Goal: Information Seeking & Learning: Learn about a topic

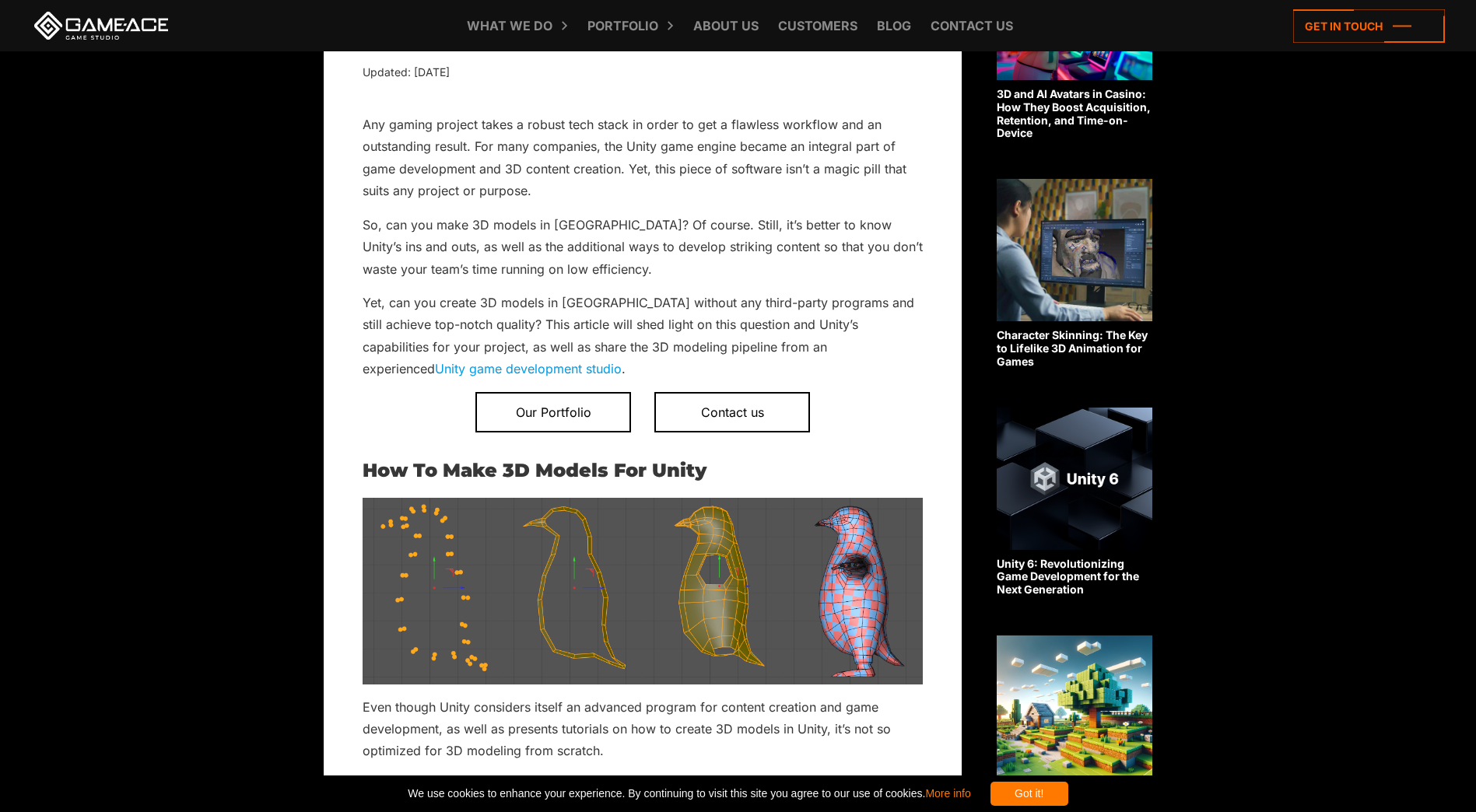
scroll to position [545, 0]
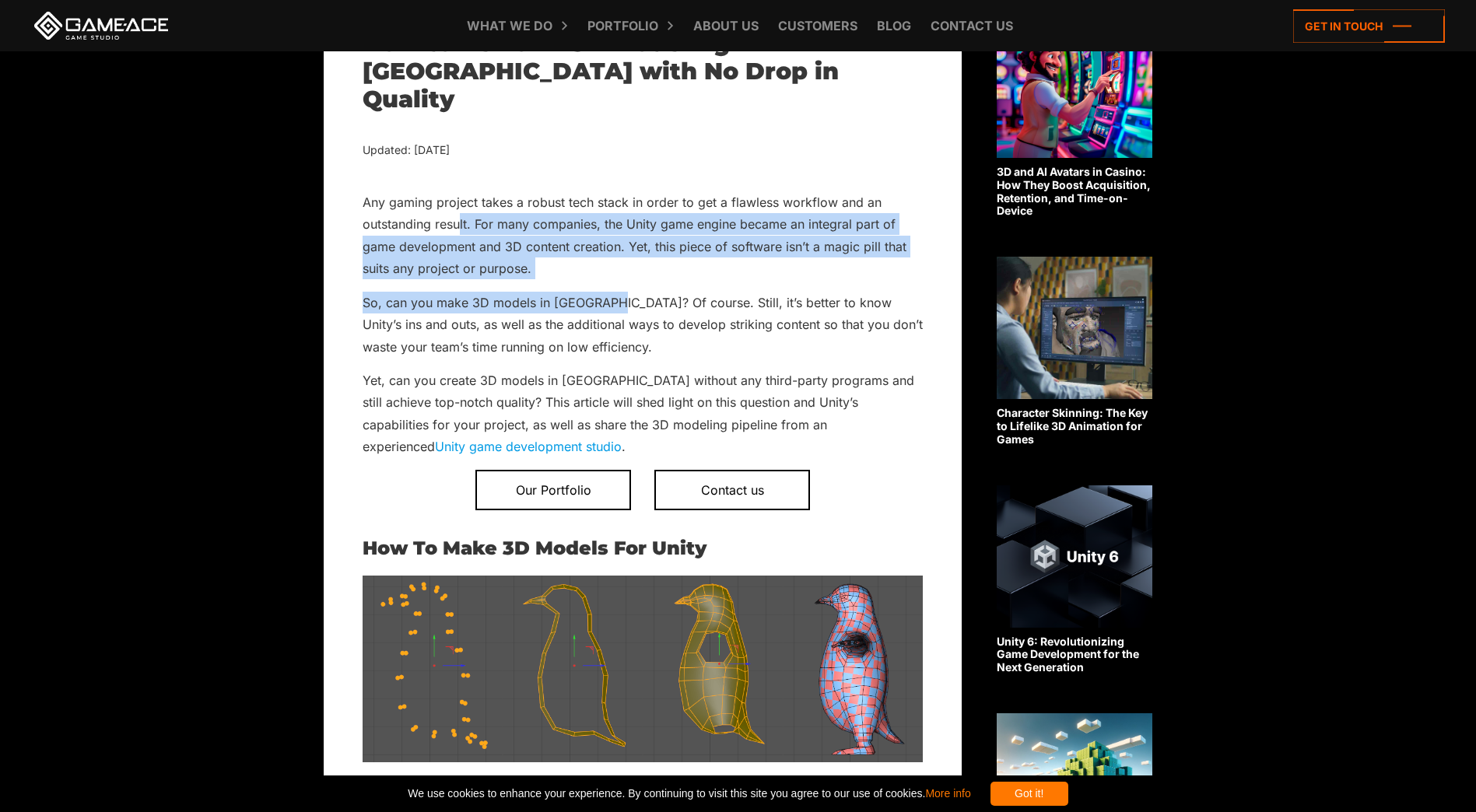
drag, startPoint x: 484, startPoint y: 193, endPoint x: 607, endPoint y: 275, distance: 147.8
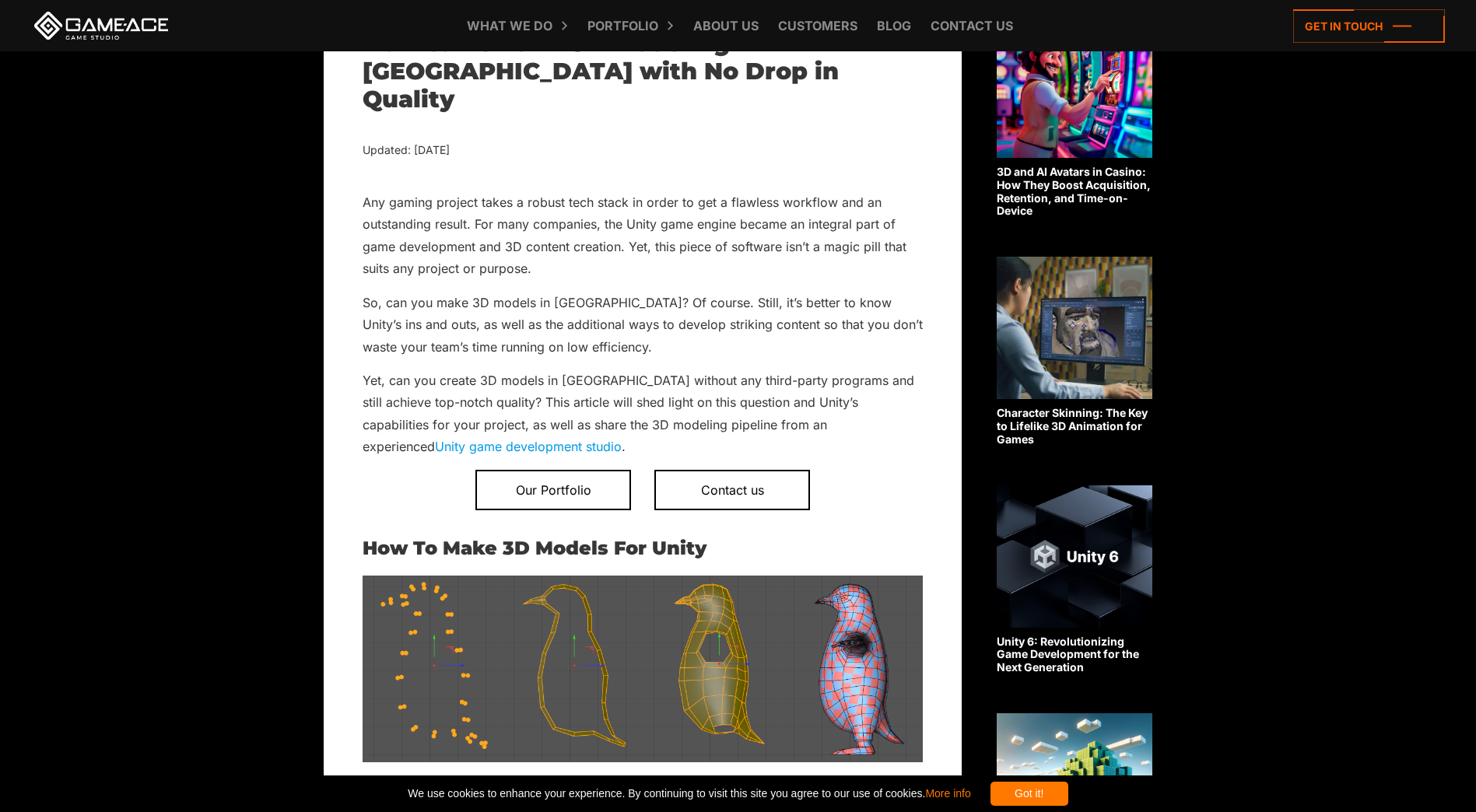
drag, startPoint x: 607, startPoint y: 275, endPoint x: 744, endPoint y: 281, distance: 137.1
click at [744, 292] on p "So, can you make 3D models in [GEOGRAPHIC_DATA]? Of course. Still, it’s better …" at bounding box center [642, 324] width 560 height 66
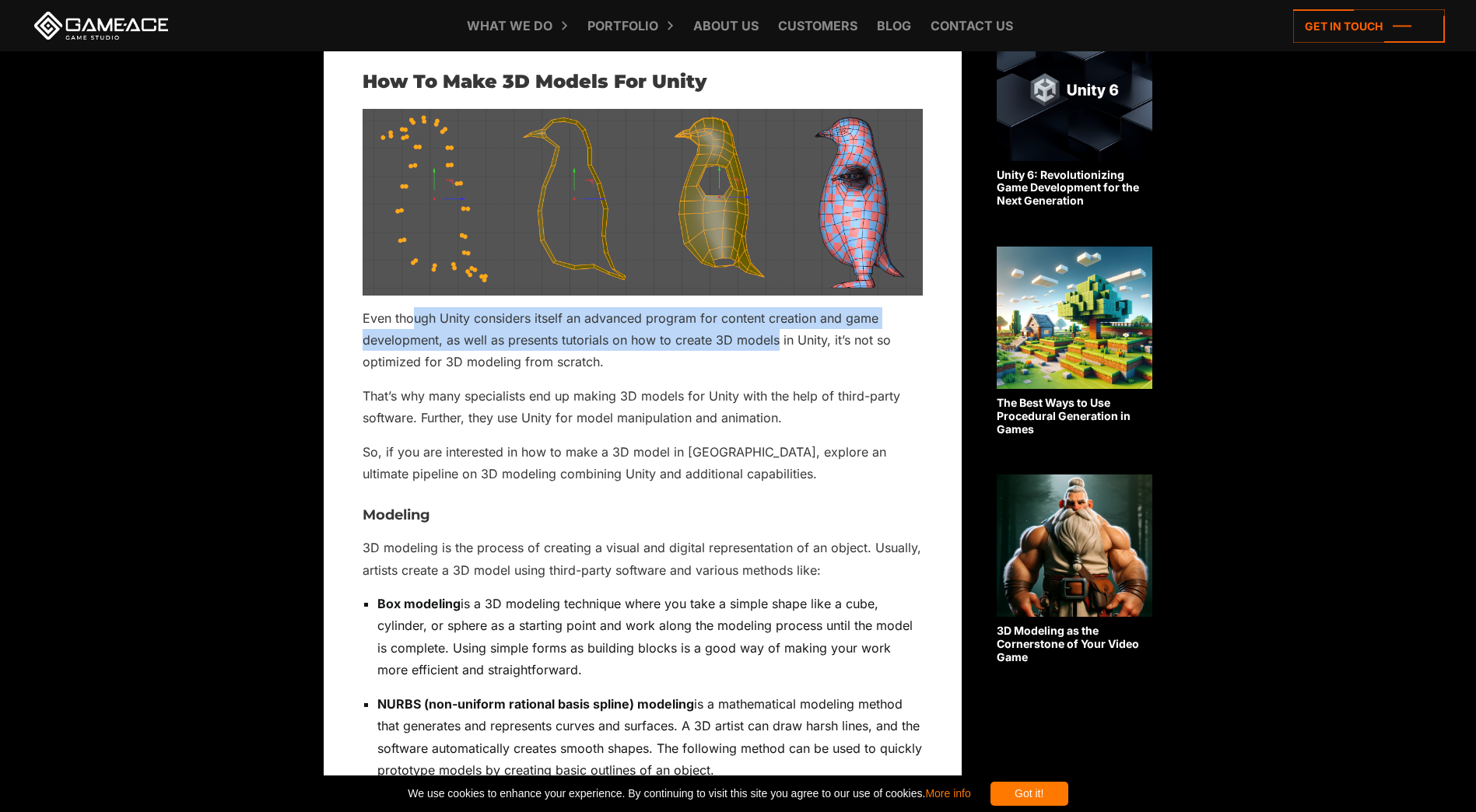
drag, startPoint x: 416, startPoint y: 282, endPoint x: 773, endPoint y: 306, distance: 357.8
click at [773, 307] on p "Even though Unity considers itself an advanced program for content creation and…" at bounding box center [642, 340] width 560 height 66
click at [544, 308] on p "Even though Unity considers itself an advanced program for content creation and…" at bounding box center [642, 340] width 560 height 66
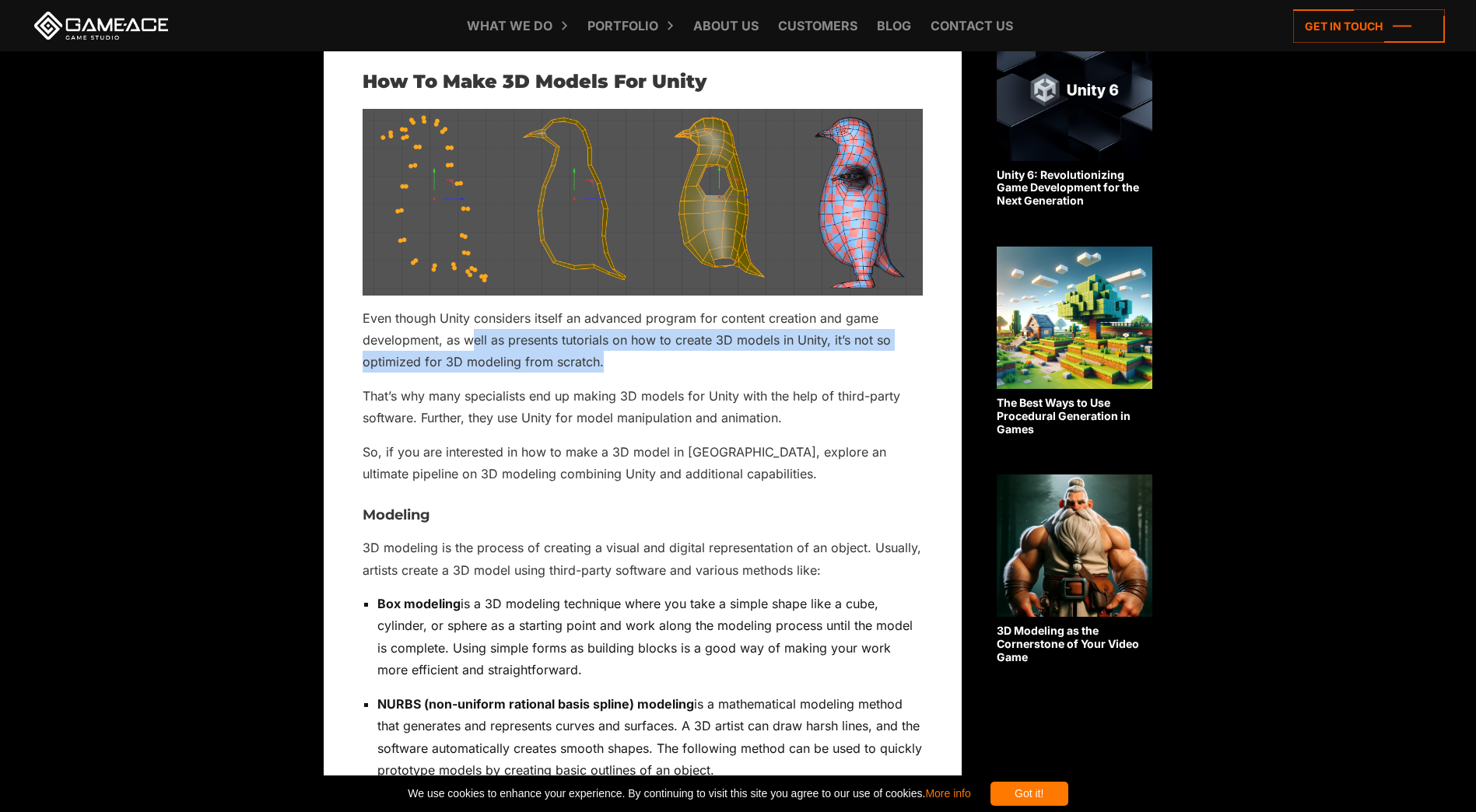
drag, startPoint x: 476, startPoint y: 304, endPoint x: 640, endPoint y: 329, distance: 165.9
click at [640, 329] on p "Even though Unity considers itself an advanced program for content creation and…" at bounding box center [642, 340] width 560 height 66
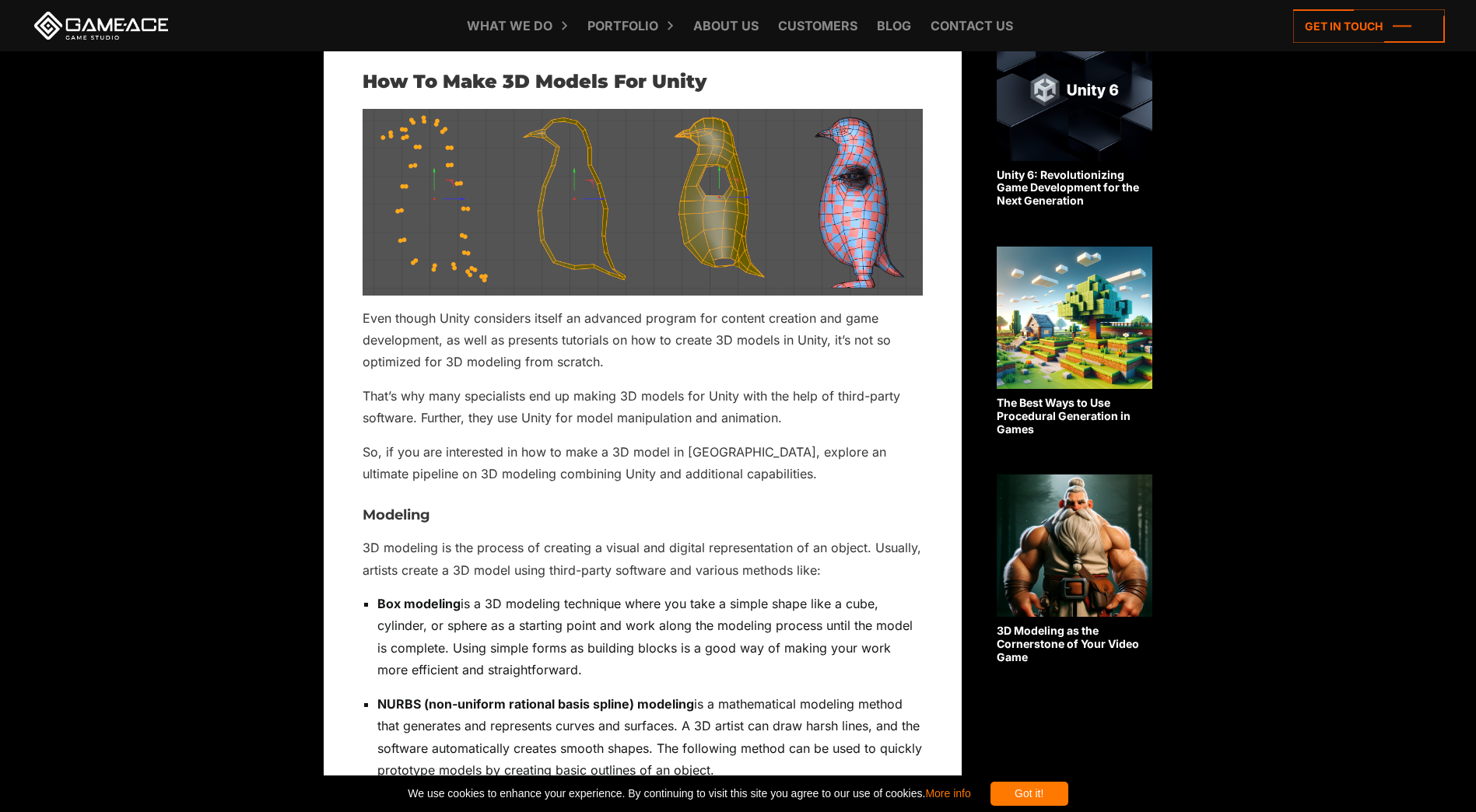
drag, startPoint x: 640, startPoint y: 329, endPoint x: 525, endPoint y: 374, distance: 123.5
click at [525, 385] on p "That’s why many specialists end up making 3D models for Unity with the help of …" at bounding box center [642, 407] width 560 height 45
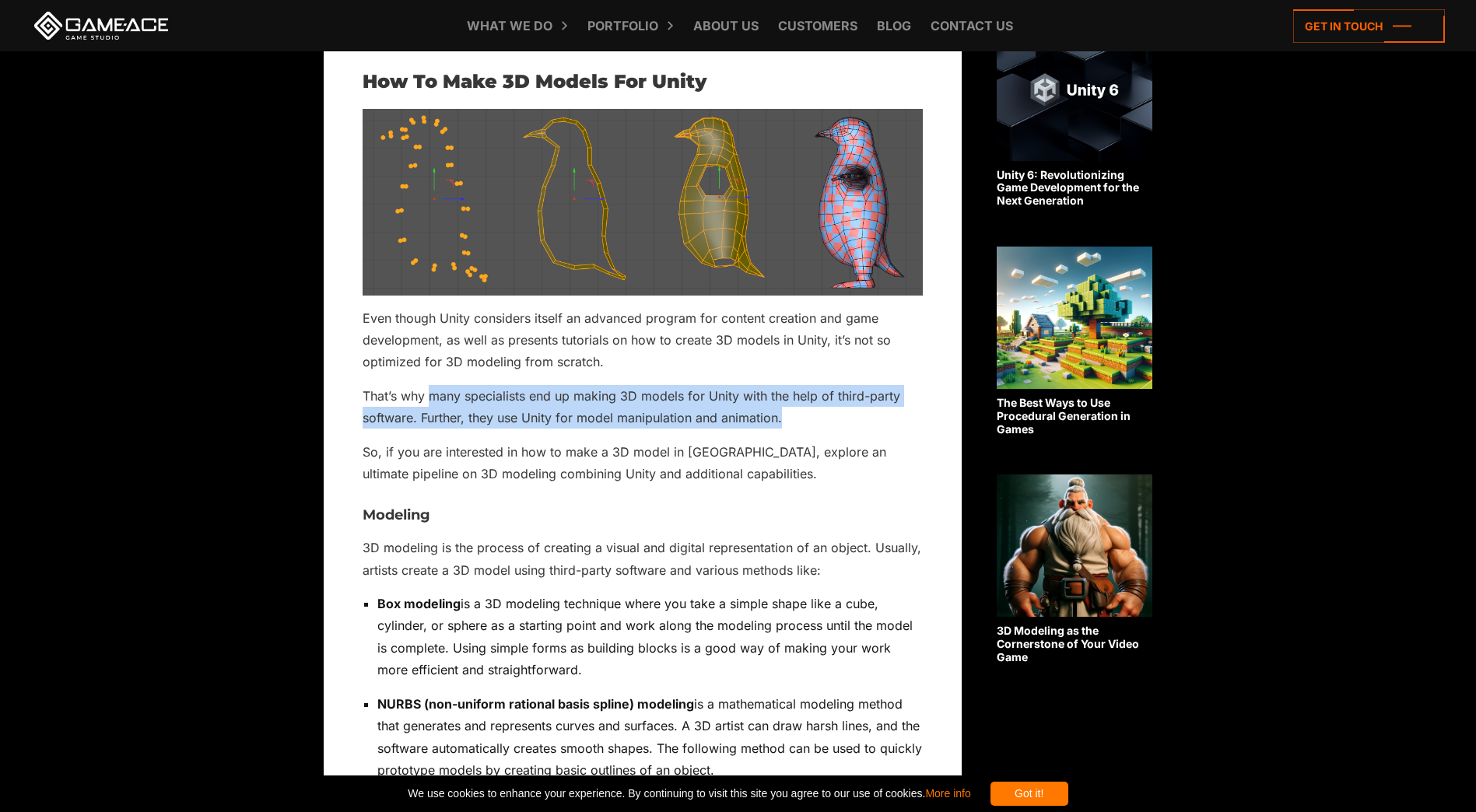
drag, startPoint x: 431, startPoint y: 363, endPoint x: 790, endPoint y: 387, distance: 359.8
click at [790, 387] on p "That’s why many specialists end up making 3D models for Unity with the help of …" at bounding box center [642, 407] width 560 height 45
drag, startPoint x: 790, startPoint y: 387, endPoint x: 758, endPoint y: 395, distance: 33.0
click at [758, 395] on p "That’s why many specialists end up making 3D models for Unity with the help of …" at bounding box center [642, 407] width 560 height 45
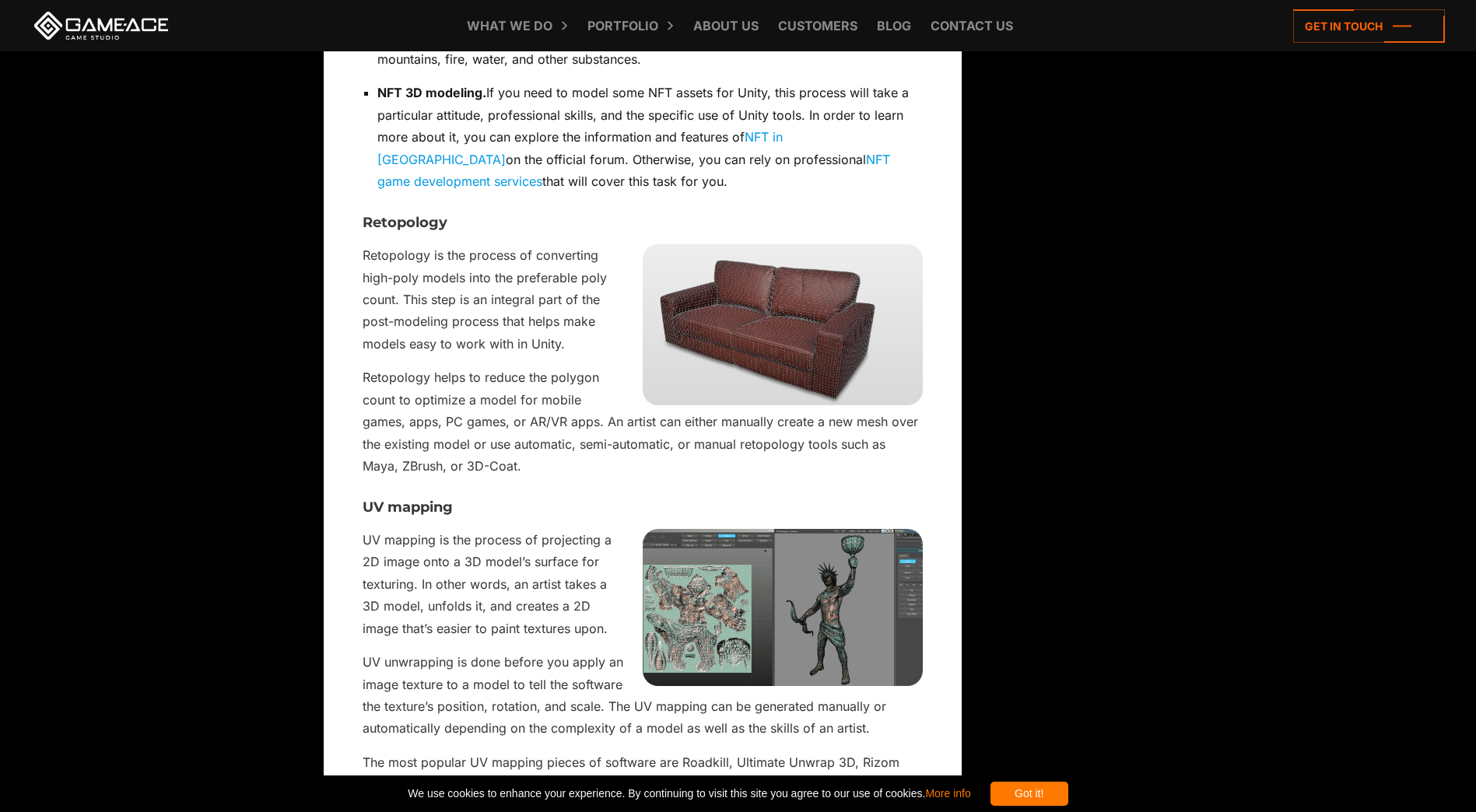
scroll to position [2178, 0]
